Goal: Check status: Check status

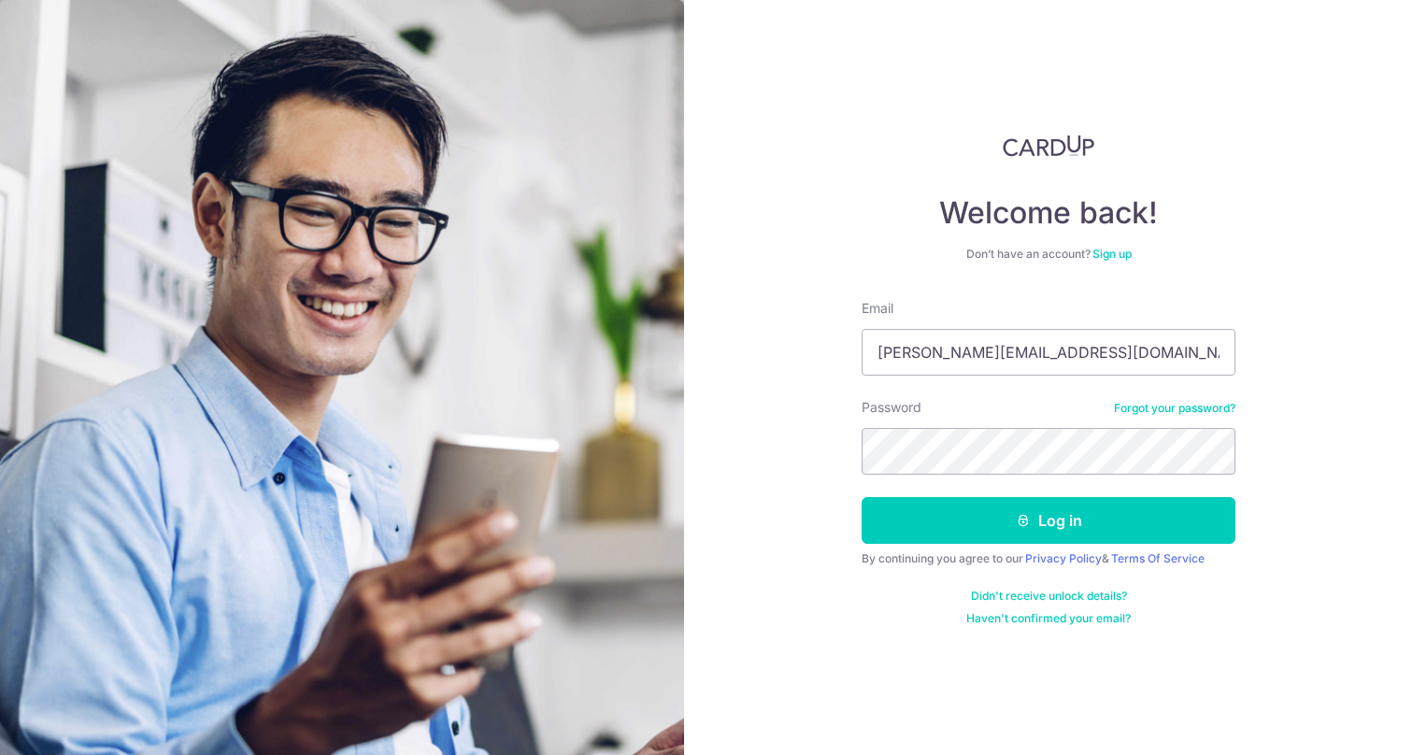
type input "[PERSON_NAME][EMAIL_ADDRESS][DOMAIN_NAME]"
click at [1049, 521] on button "Log in" at bounding box center [1049, 520] width 374 height 47
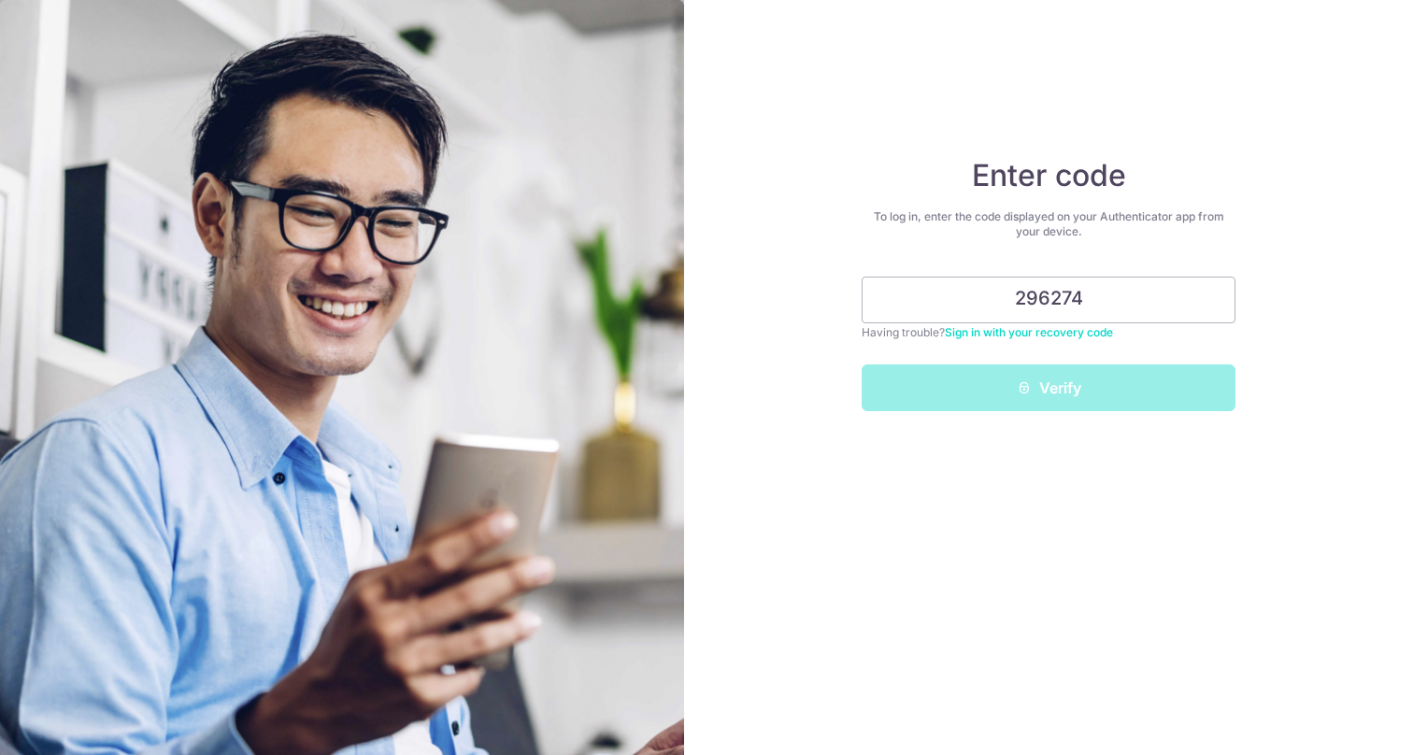
type input "296274"
click at [1049, 388] on button "Verify" at bounding box center [1049, 387] width 374 height 47
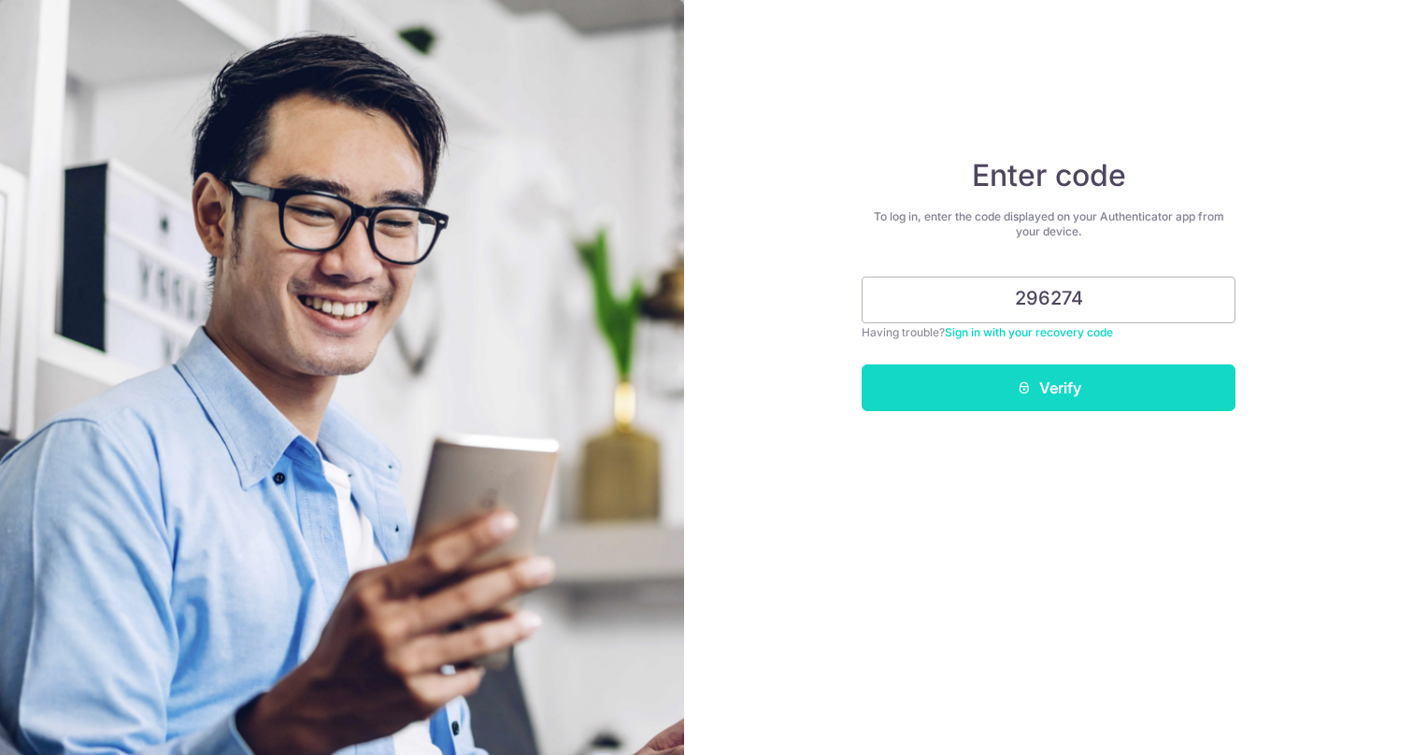
click at [1052, 382] on button "Verify" at bounding box center [1049, 387] width 374 height 47
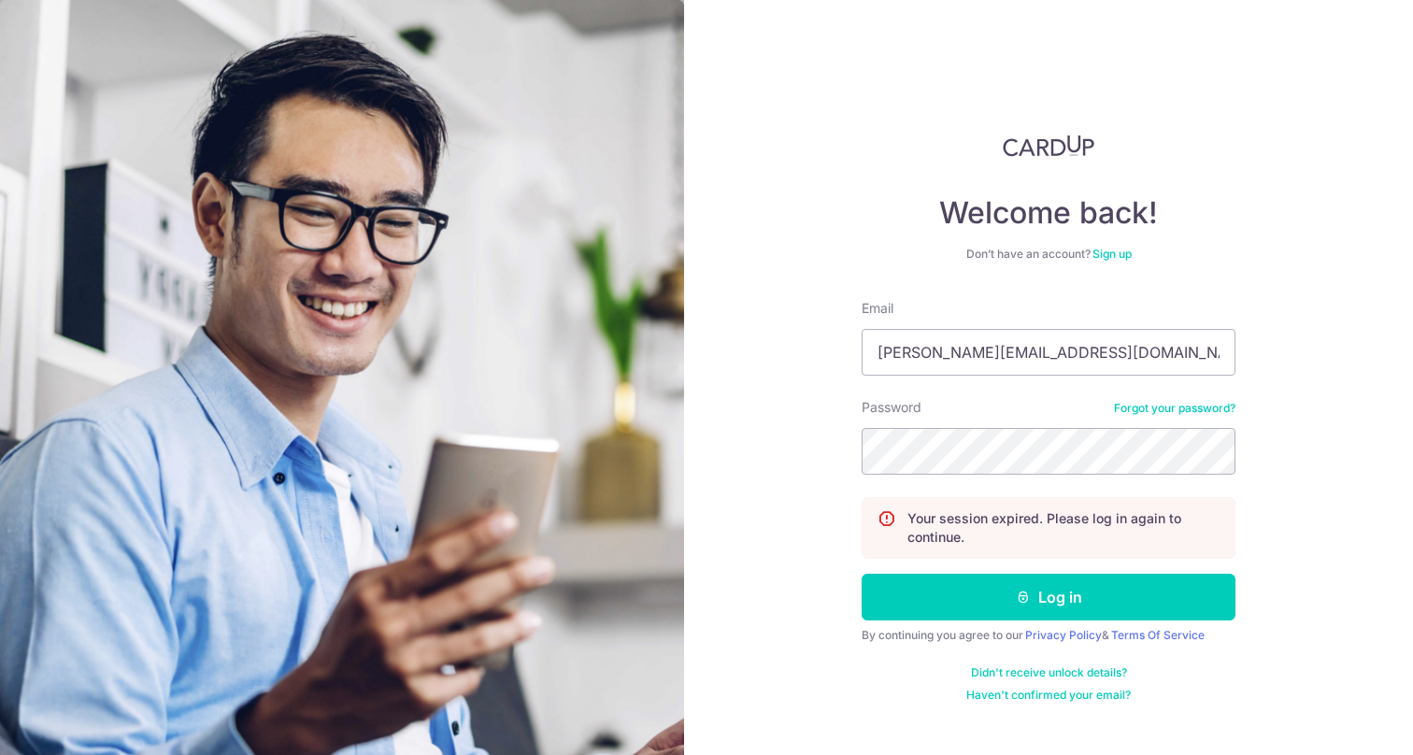
type input "[PERSON_NAME][EMAIL_ADDRESS][DOMAIN_NAME]"
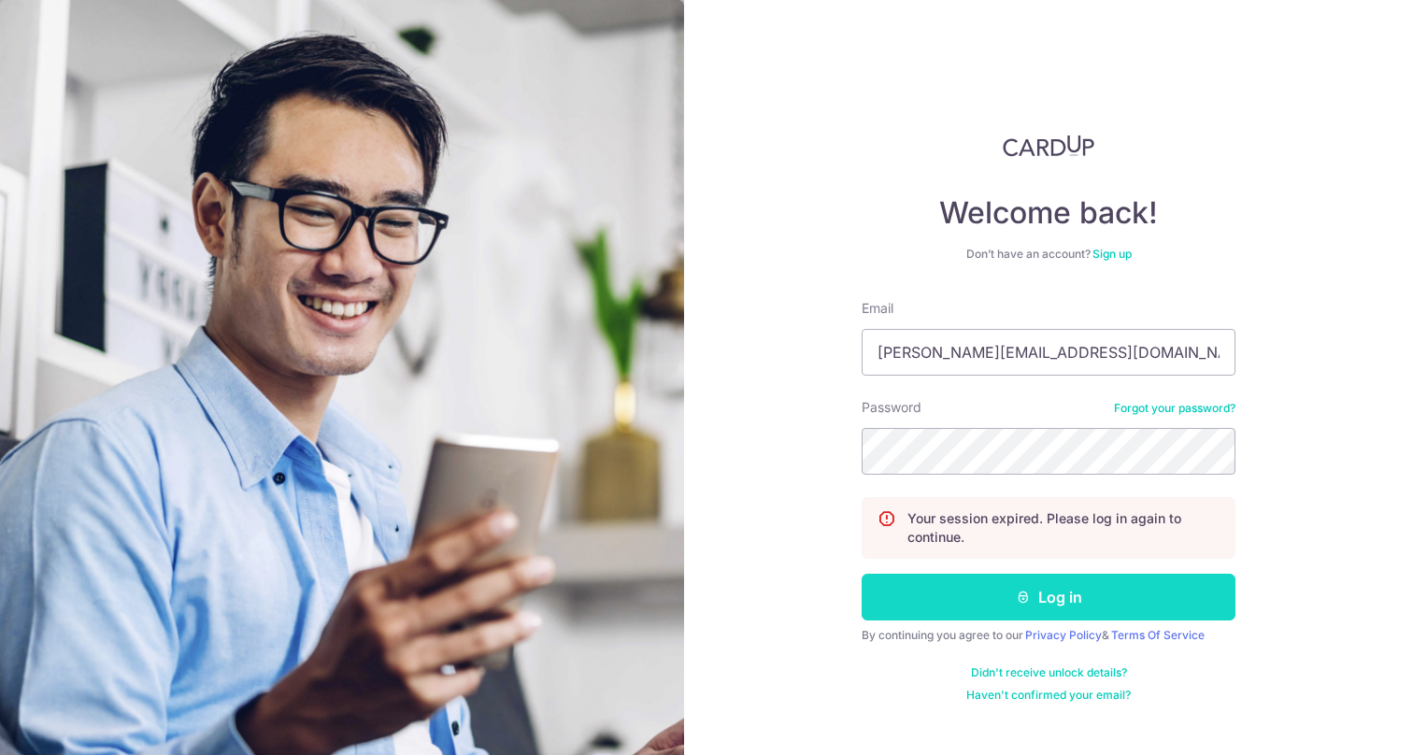
click at [1071, 589] on button "Log in" at bounding box center [1049, 597] width 374 height 47
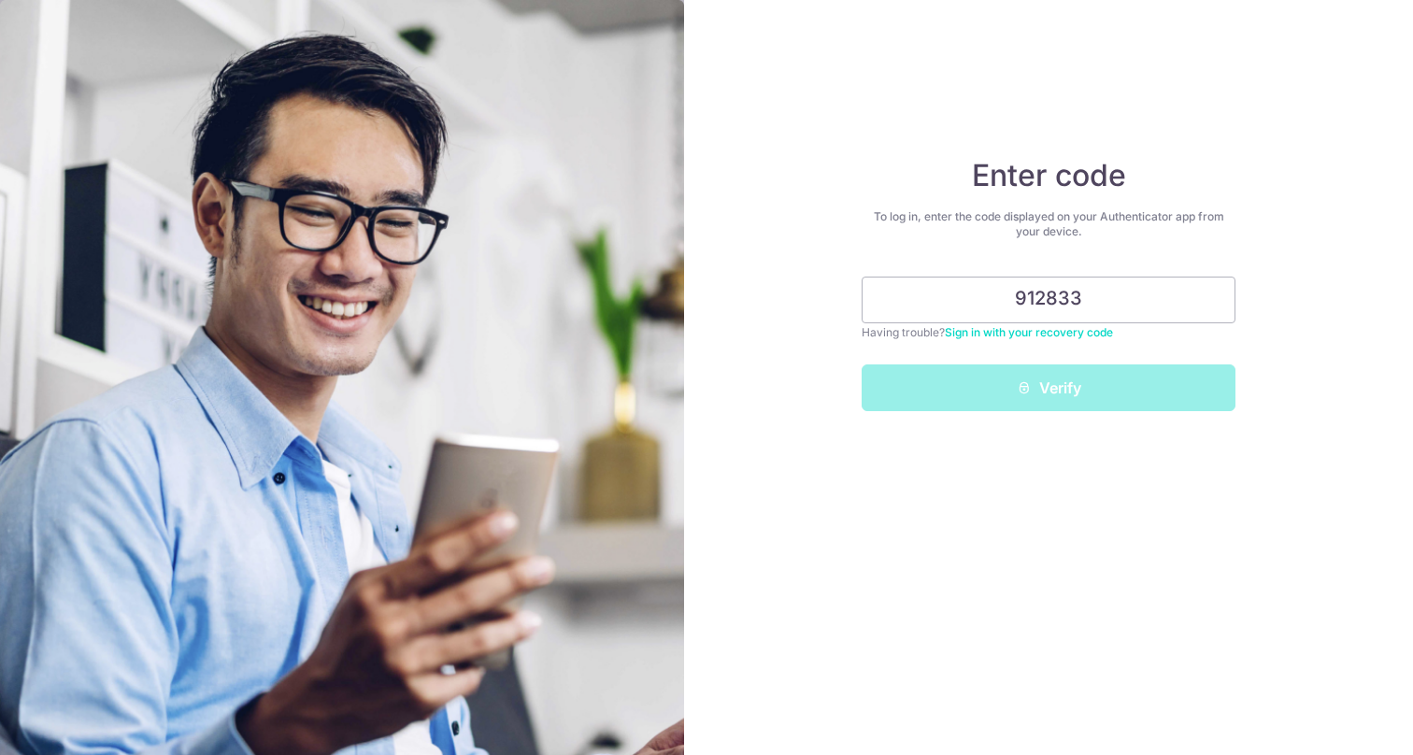
type input "912833"
click at [1049, 388] on button "Verify" at bounding box center [1049, 387] width 374 height 47
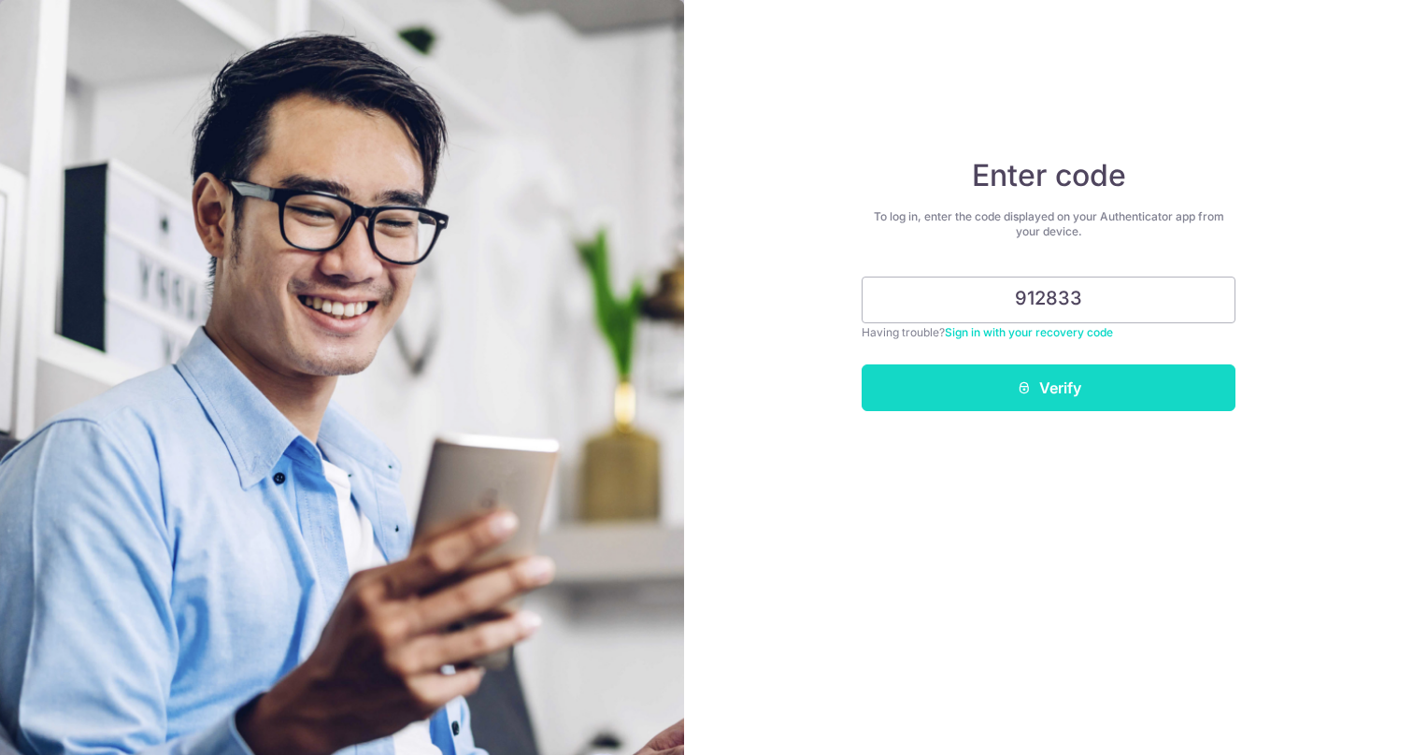
click at [1046, 378] on button "Verify" at bounding box center [1049, 387] width 374 height 47
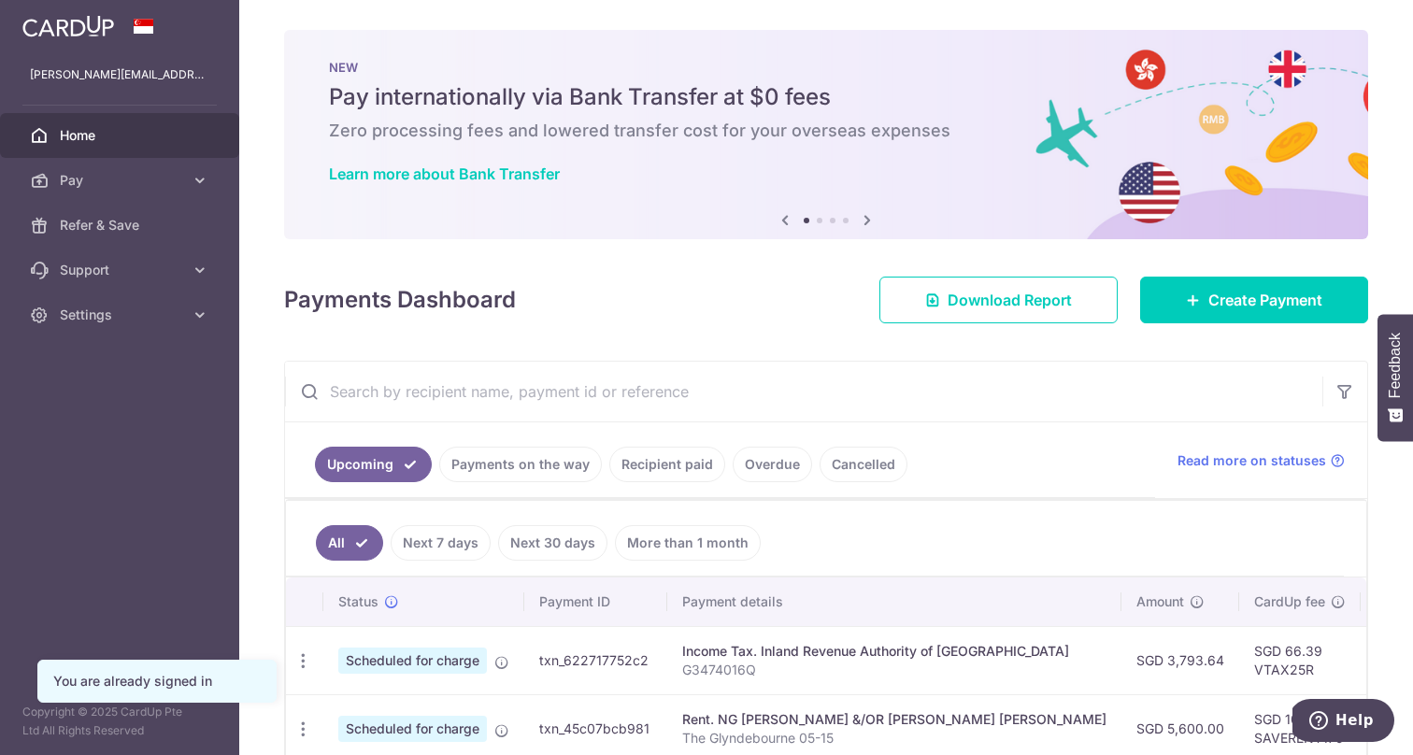
click at [863, 457] on link "Cancelled" at bounding box center [864, 465] width 88 height 36
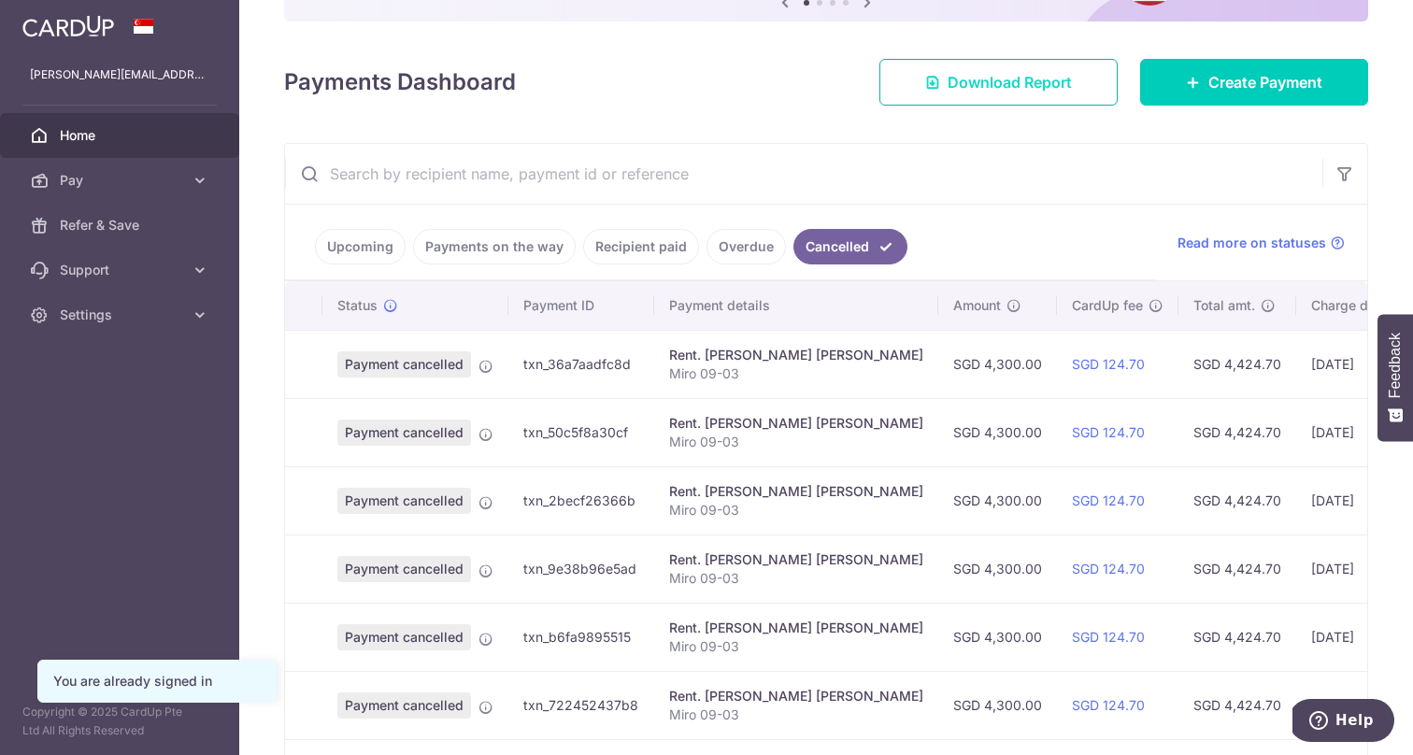
scroll to position [306, 0]
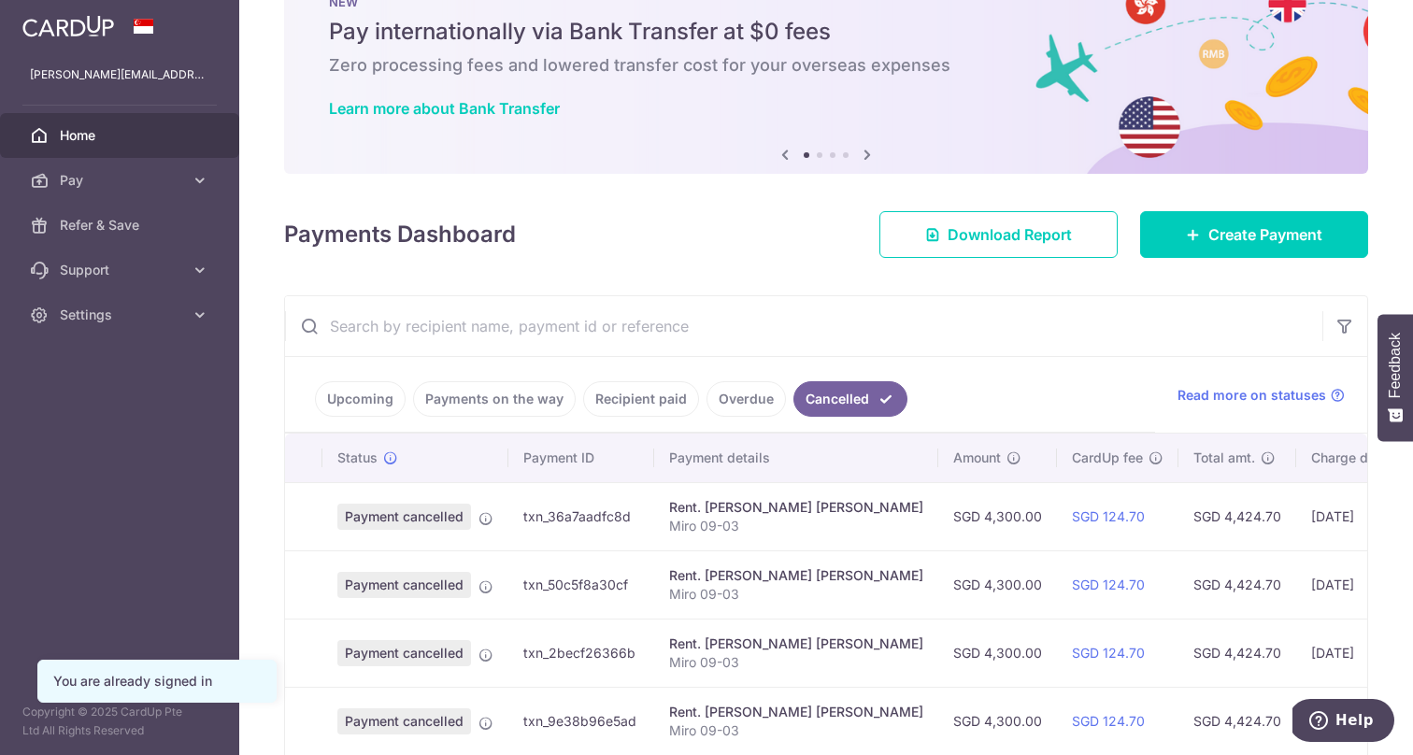
click at [733, 401] on link "Overdue" at bounding box center [746, 399] width 79 height 36
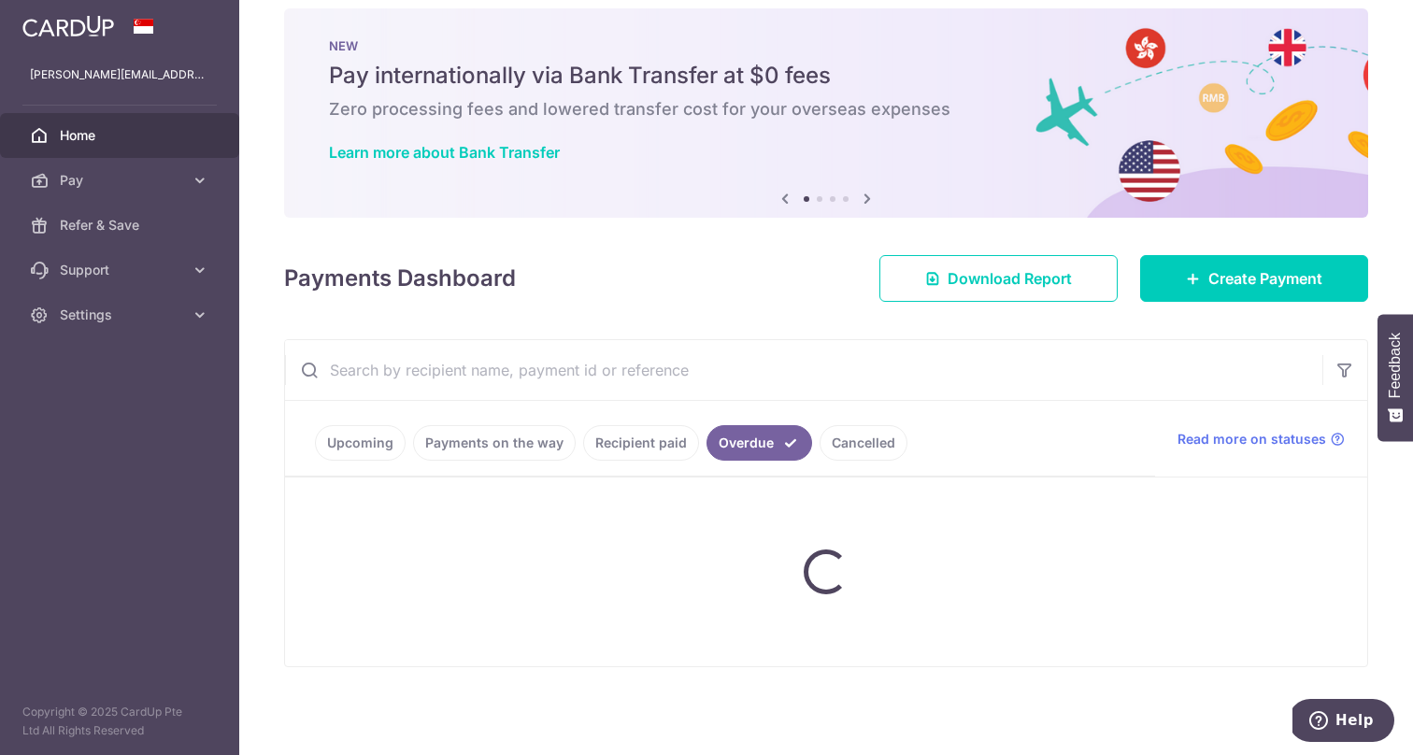
scroll to position [21, 0]
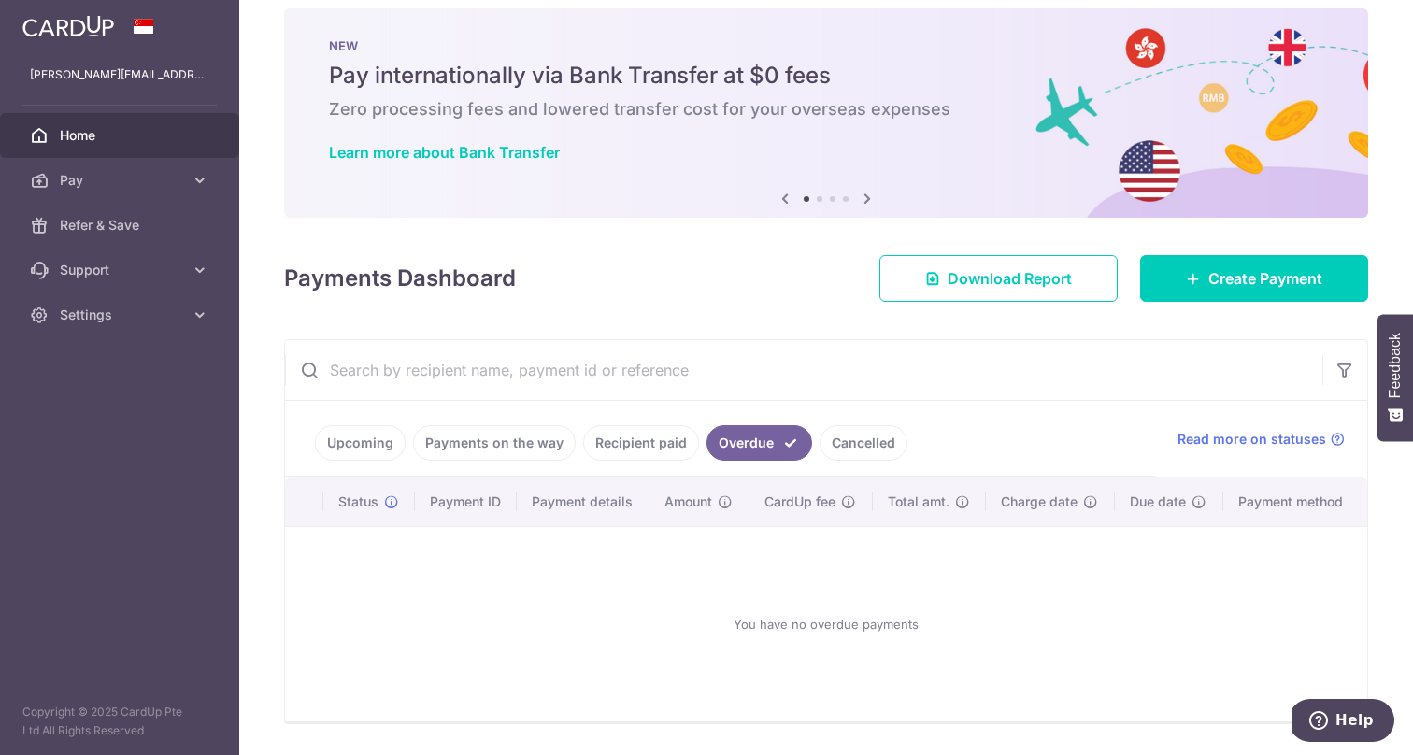
click at [609, 445] on link "Recipient paid" at bounding box center [641, 443] width 116 height 36
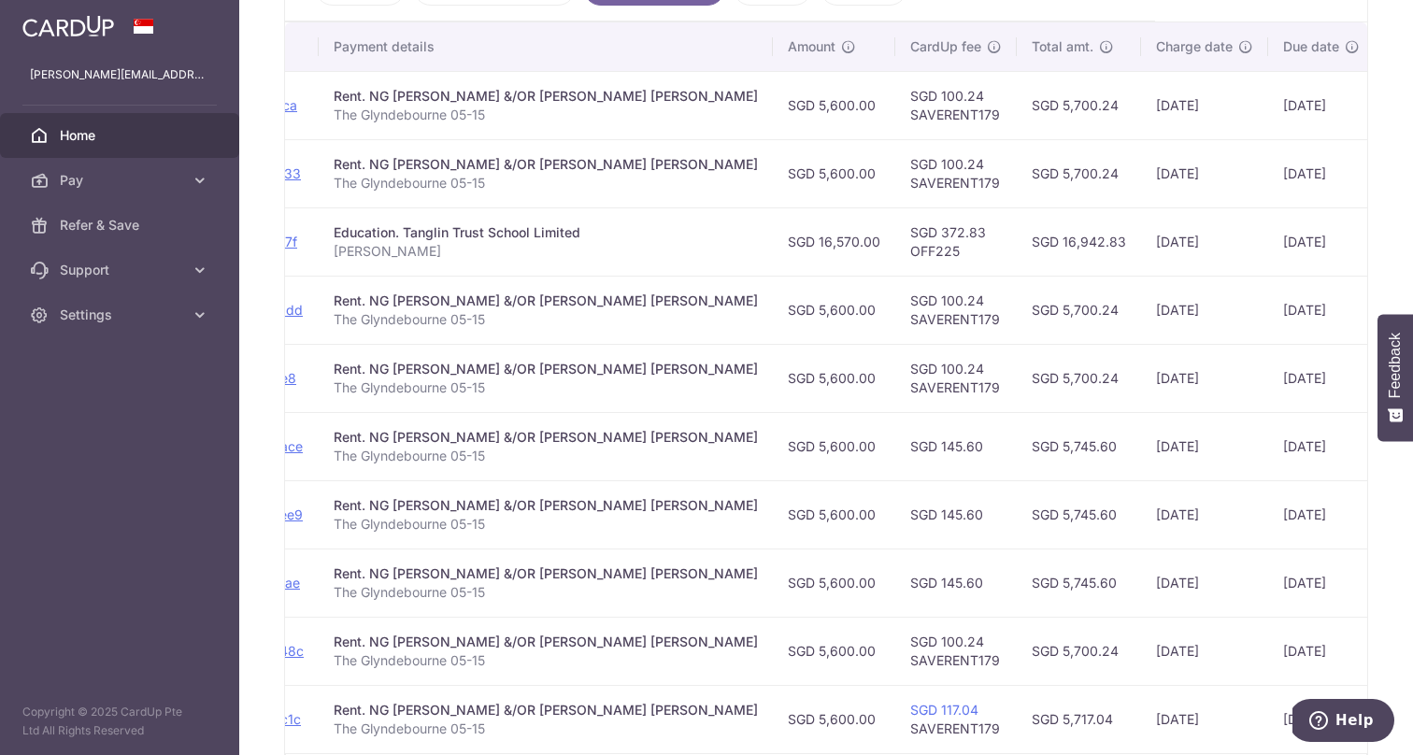
scroll to position [457, 0]
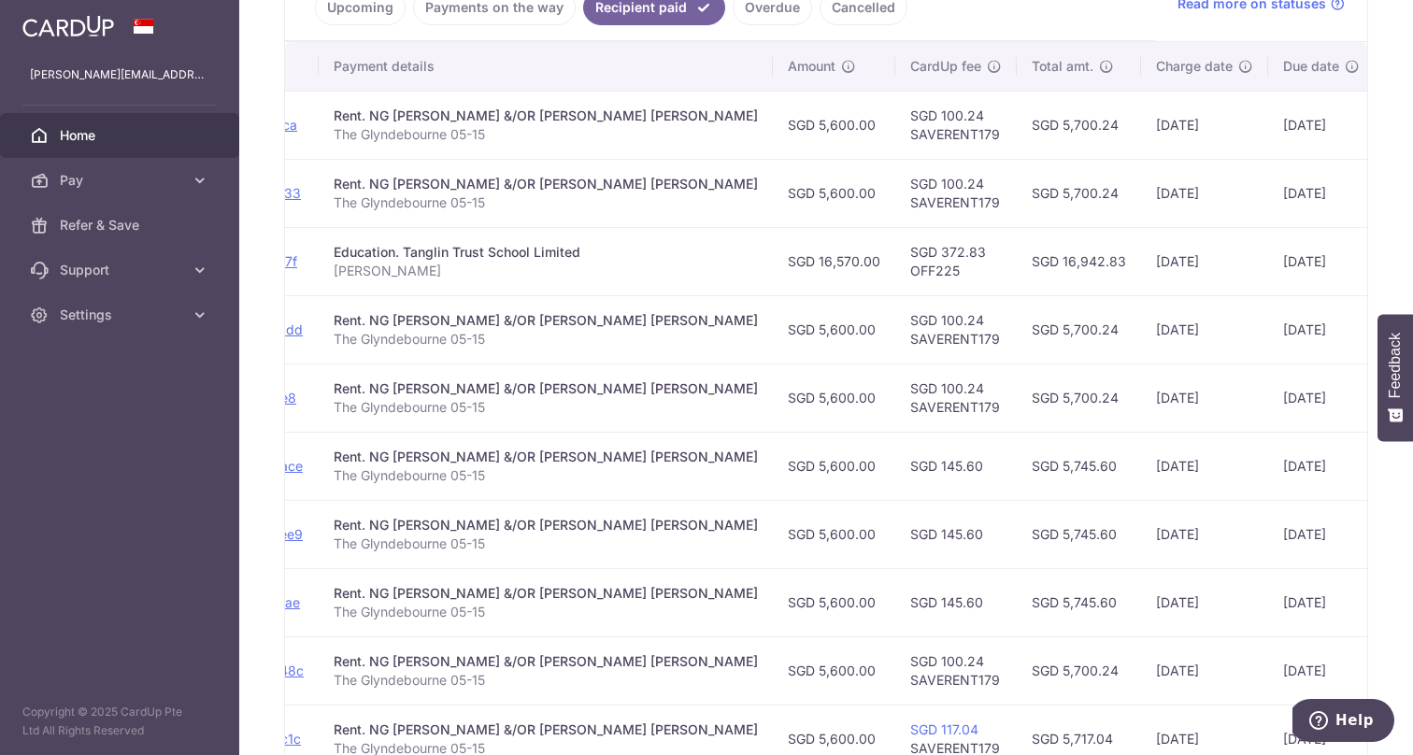
click at [1141, 332] on td "[DATE]" at bounding box center [1204, 329] width 127 height 68
click at [1268, 330] on td "[DATE]" at bounding box center [1321, 329] width 107 height 68
click at [1141, 329] on td "[DATE]" at bounding box center [1204, 329] width 127 height 68
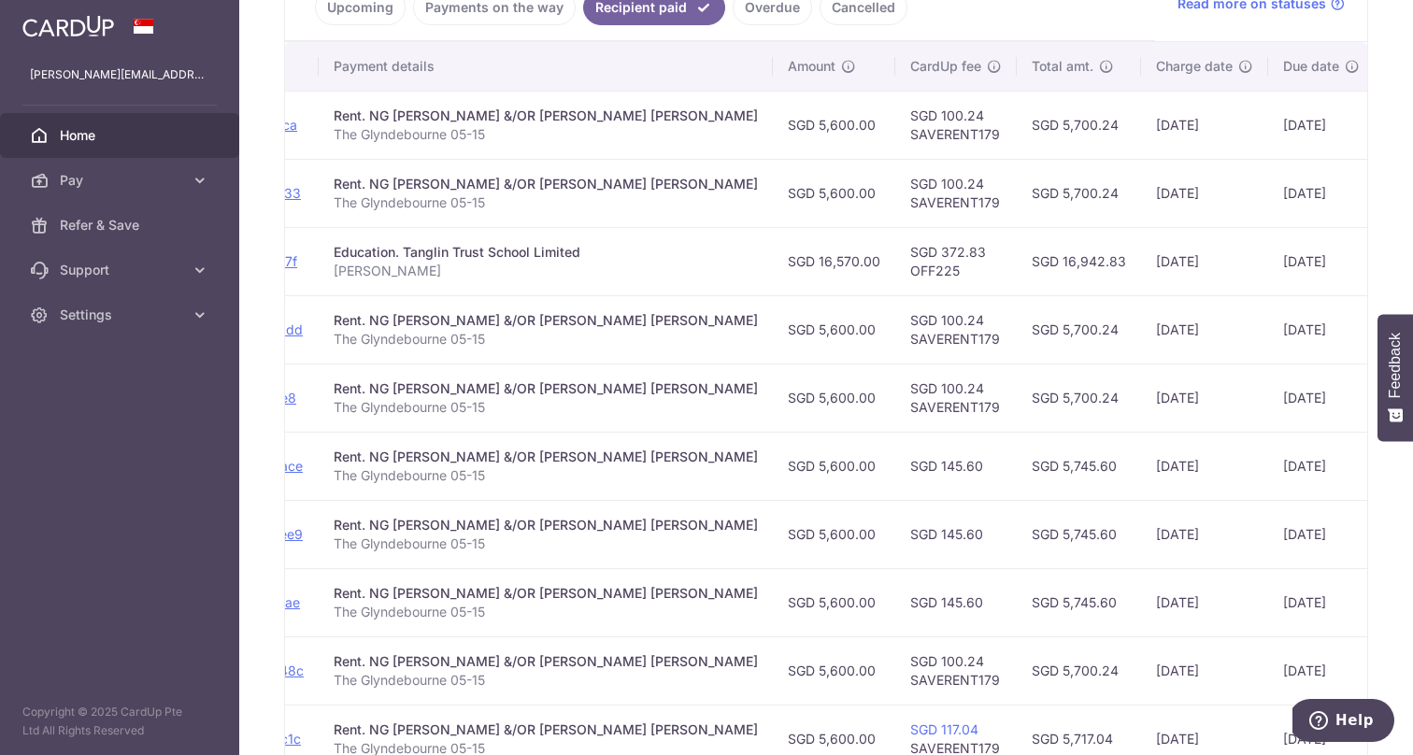
click at [1268, 329] on td "[DATE]" at bounding box center [1321, 329] width 107 height 68
click at [1141, 329] on td "[DATE]" at bounding box center [1204, 329] width 127 height 68
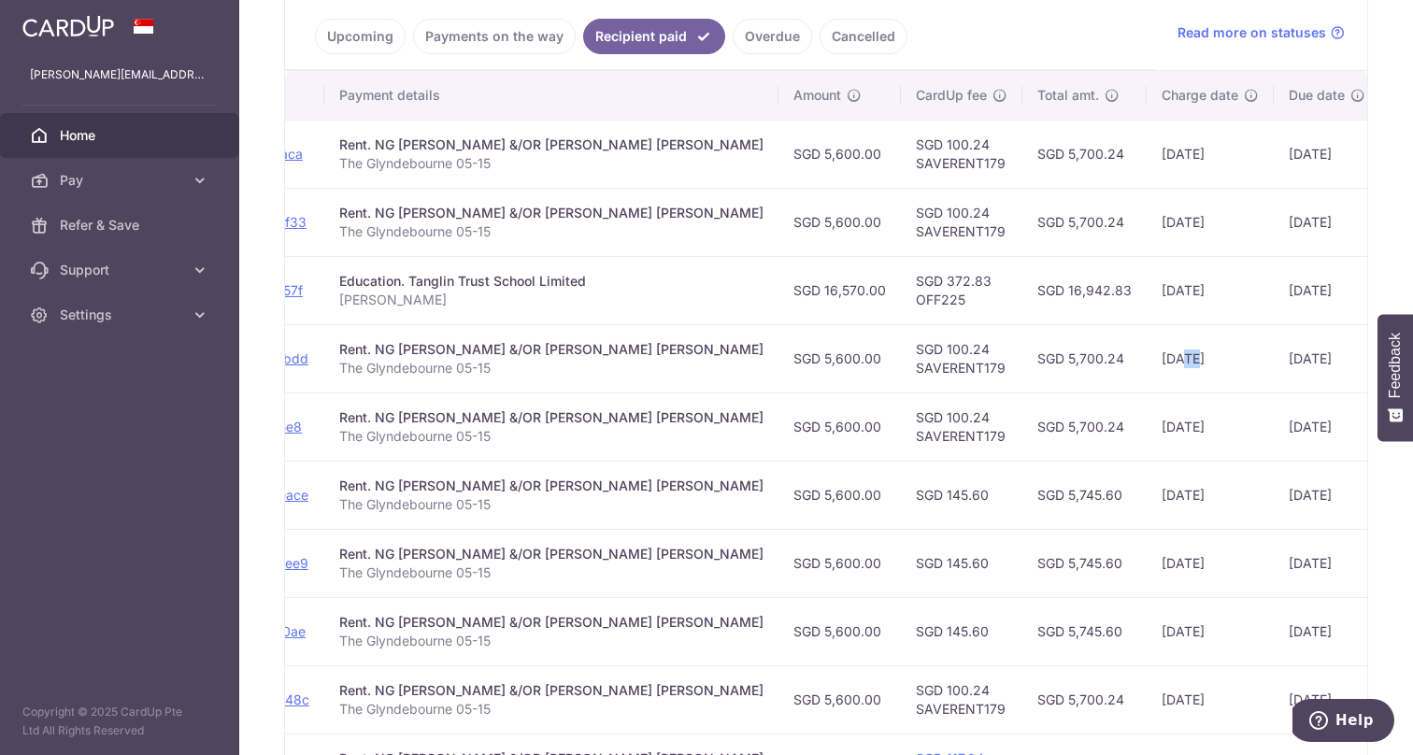
scroll to position [409, 0]
